Goal: Information Seeking & Learning: Learn about a topic

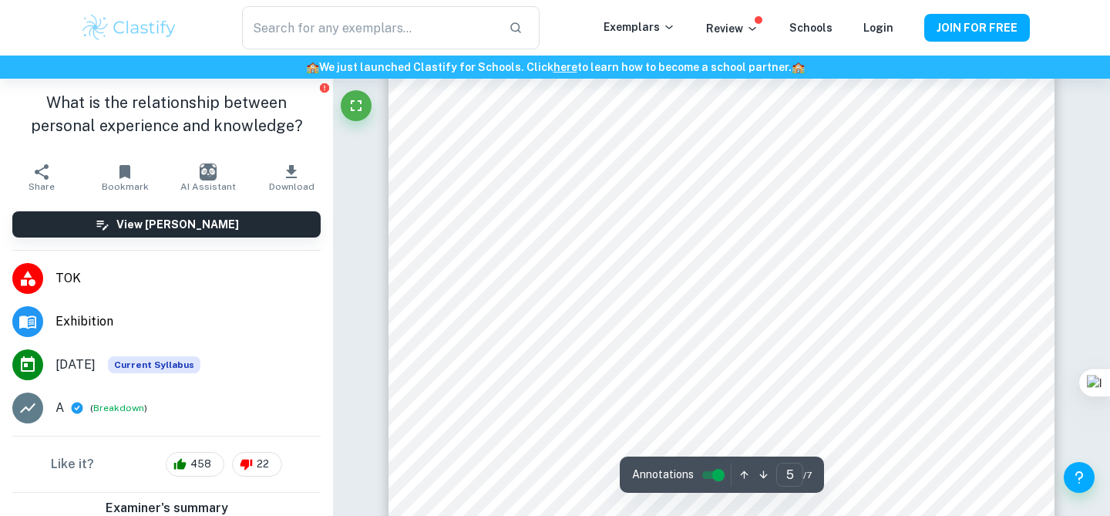
scroll to position [4068, 0]
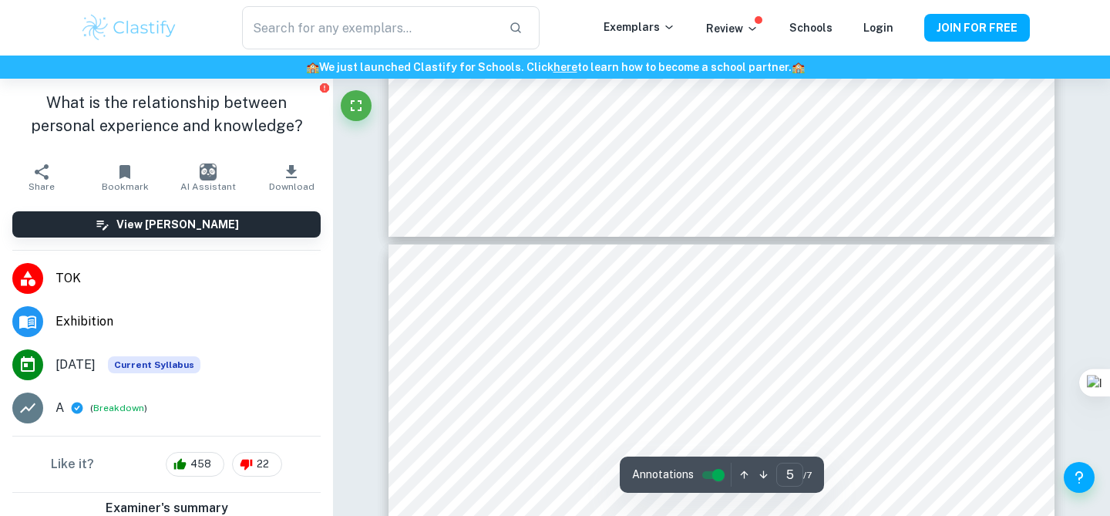
type input "6"
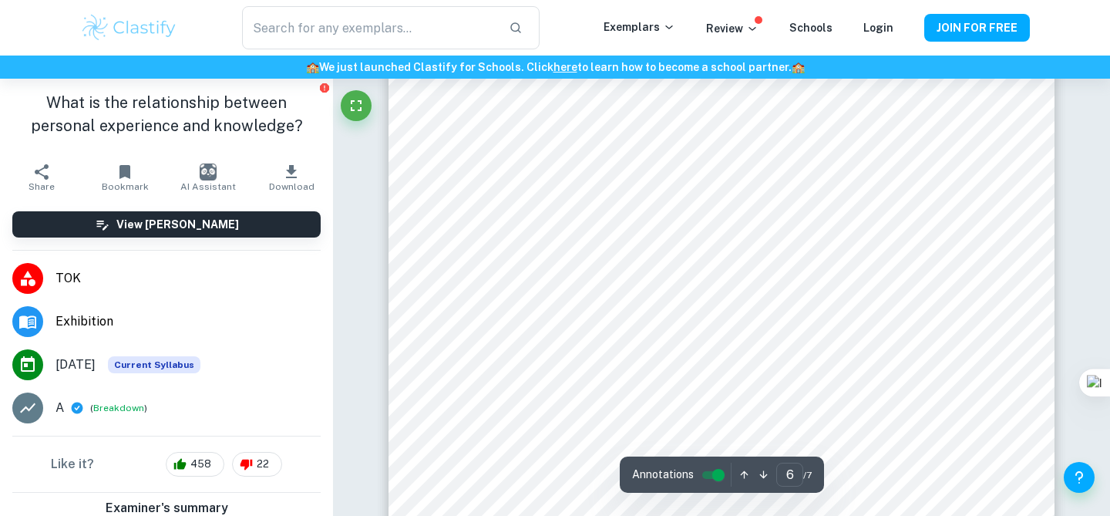
scroll to position [5069, 0]
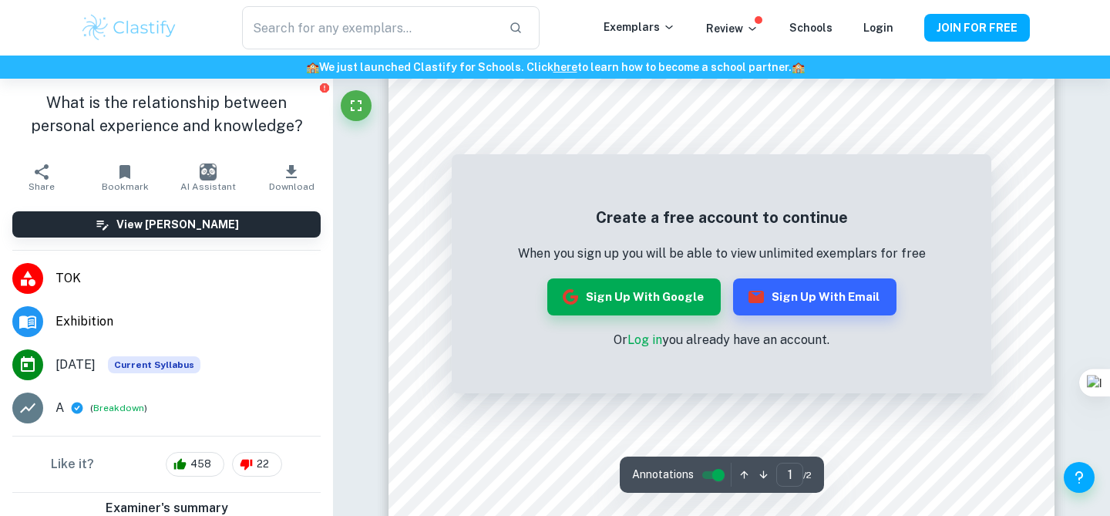
scroll to position [494, 0]
click at [720, 183] on div "Create a free account to continue When you sign up you will be able to view unl…" at bounding box center [722, 277] width 540 height 231
